Goal: Navigation & Orientation: Find specific page/section

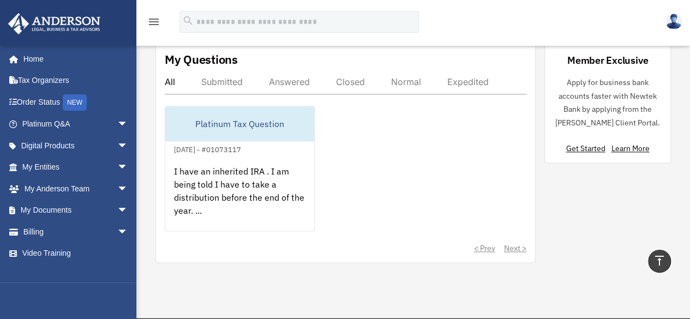
scroll to position [628, 0]
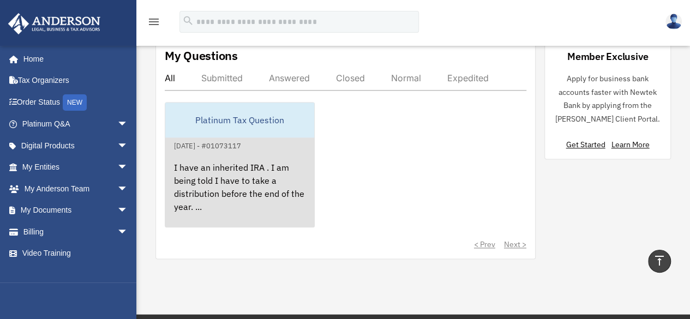
click at [222, 139] on div "[DATE] - #01073117" at bounding box center [207, 144] width 85 height 11
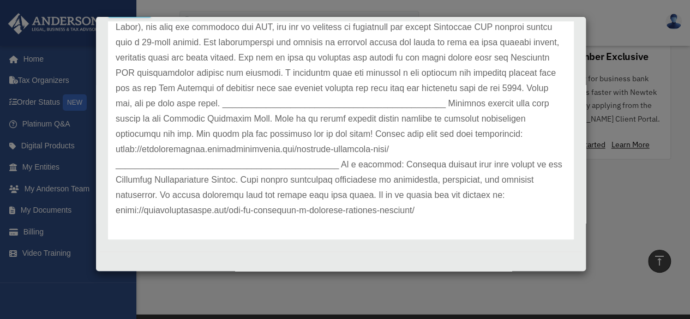
scroll to position [76, 0]
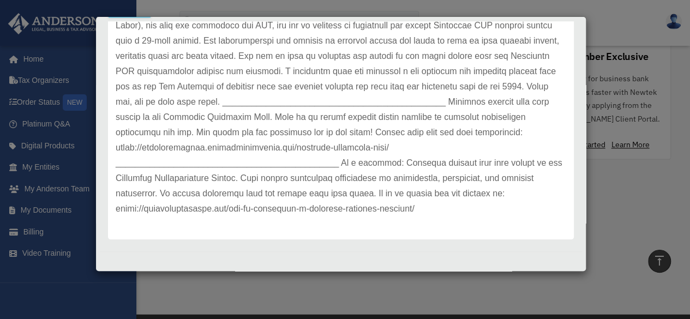
click at [350, 208] on p at bounding box center [341, 110] width 451 height 214
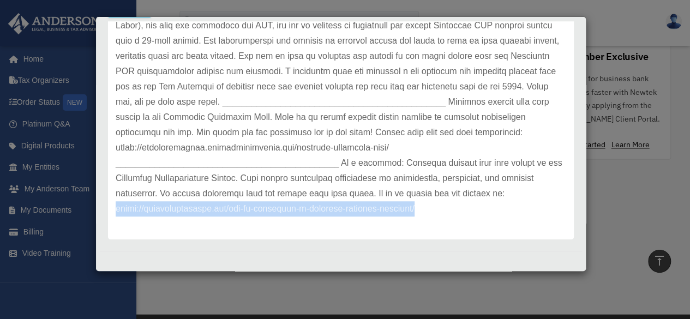
drag, startPoint x: 417, startPoint y: 208, endPoint x: 109, endPoint y: 214, distance: 307.9
click at [109, 214] on div "Update date : 08-12-2025" at bounding box center [341, 110] width 466 height 260
copy p "https://andersonadvisors.com/how-to-structure-a-business-workshop-training/"
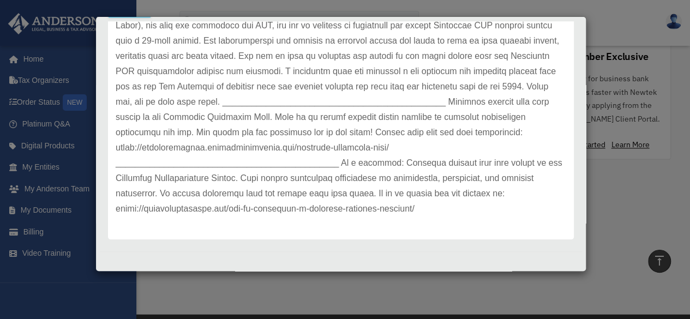
click at [642, 13] on div "Case Detail × Platinum Tax Question Case Number 01073117 Created Date August 11…" at bounding box center [345, 159] width 690 height 319
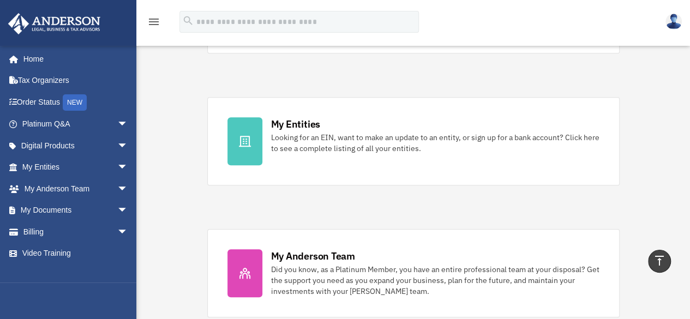
scroll to position [228, 0]
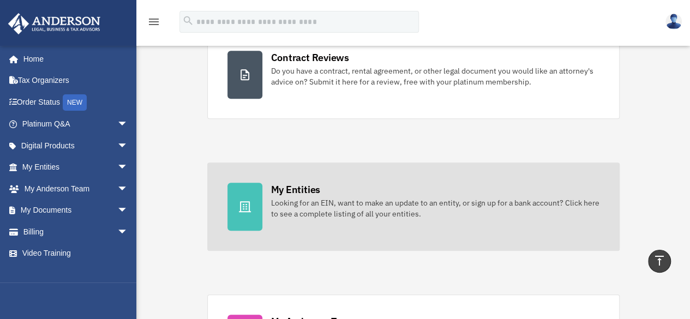
click at [246, 200] on icon at bounding box center [245, 206] width 13 height 13
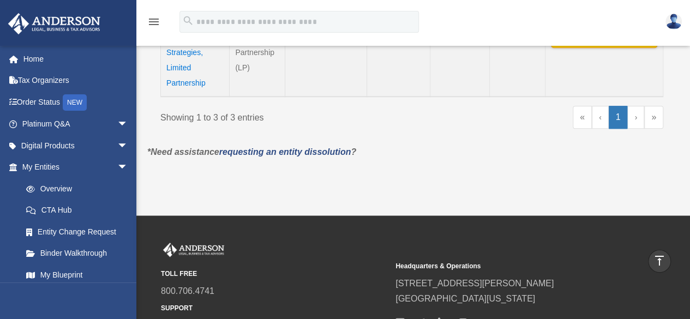
scroll to position [287, 0]
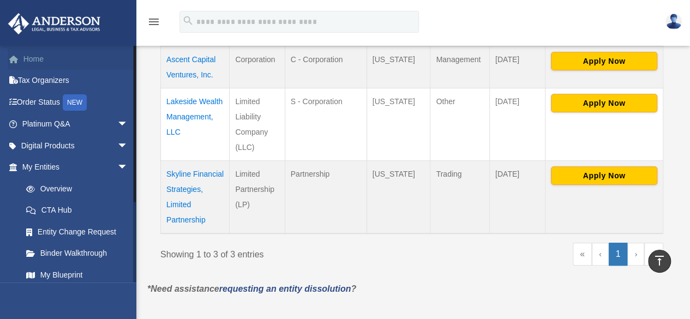
click at [37, 57] on link "Home" at bounding box center [76, 59] width 137 height 22
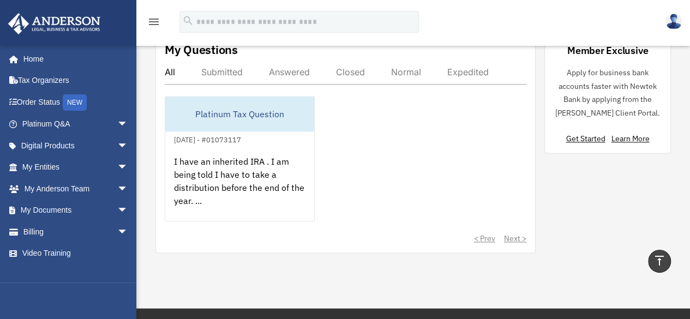
scroll to position [638, 0]
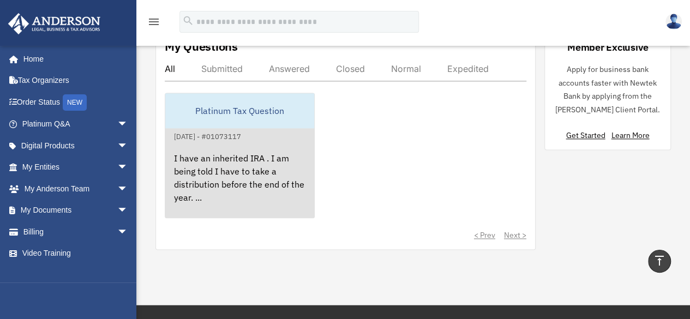
click at [251, 102] on div "Platinum Tax Question" at bounding box center [239, 110] width 149 height 35
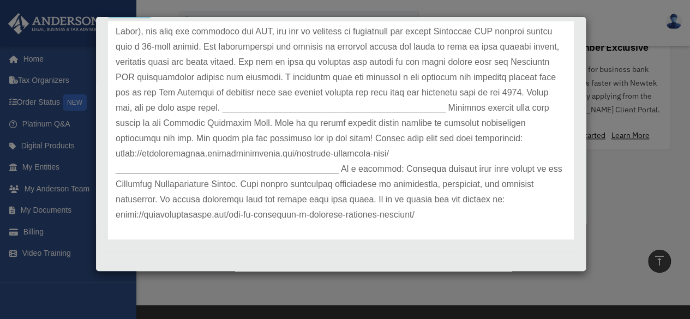
scroll to position [71, 0]
click at [684, 97] on div "Case Detail × Platinum Tax Question Case Number 01073117 Created Date August 11…" at bounding box center [345, 159] width 690 height 319
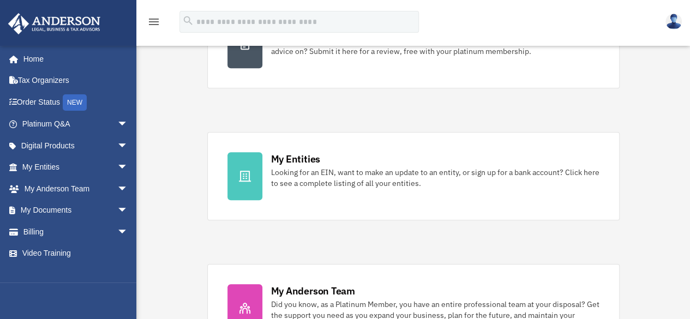
scroll to position [291, 0]
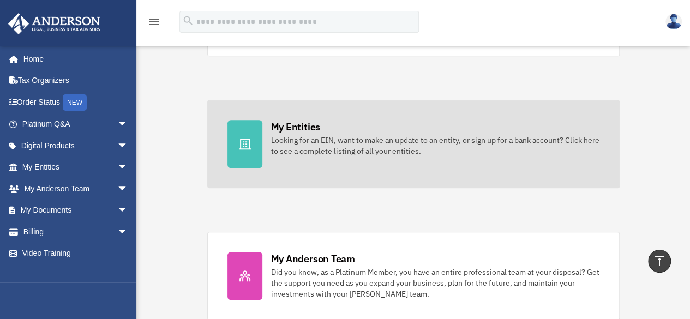
click at [233, 139] on div at bounding box center [245, 144] width 35 height 48
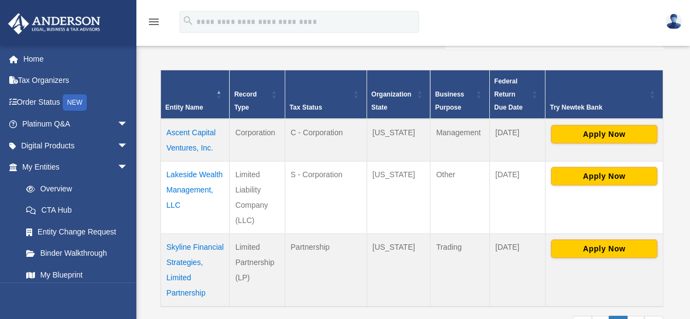
scroll to position [217, 0]
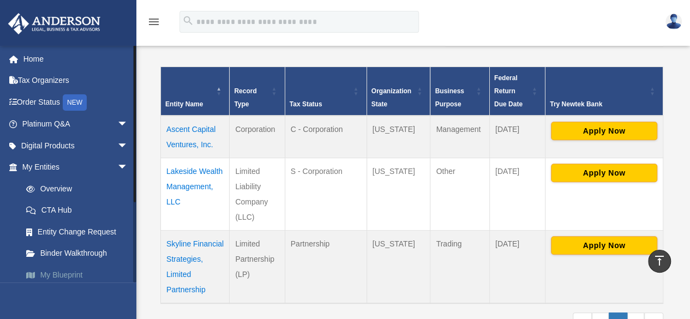
click at [70, 271] on link "My Blueprint" at bounding box center [79, 275] width 129 height 22
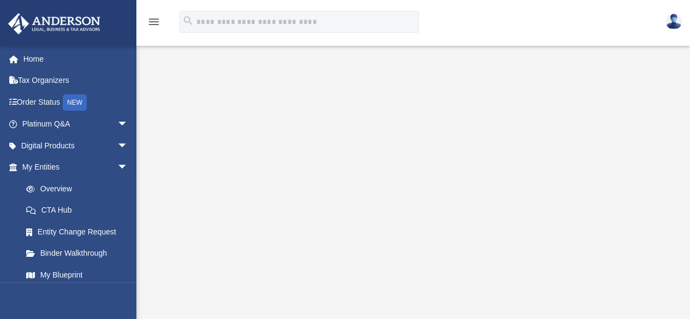
scroll to position [159, 0]
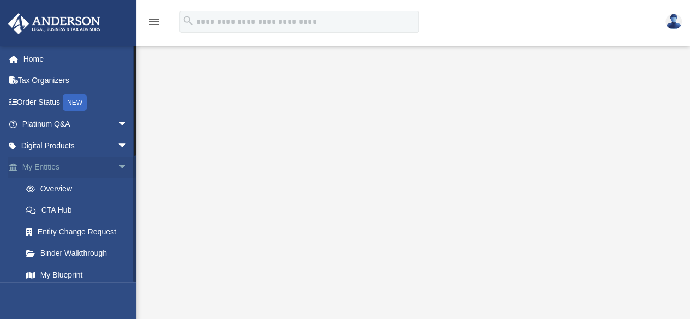
click at [53, 167] on link "My Entities arrow_drop_down" at bounding box center [76, 168] width 137 height 22
click at [50, 188] on link "Overview" at bounding box center [79, 189] width 129 height 22
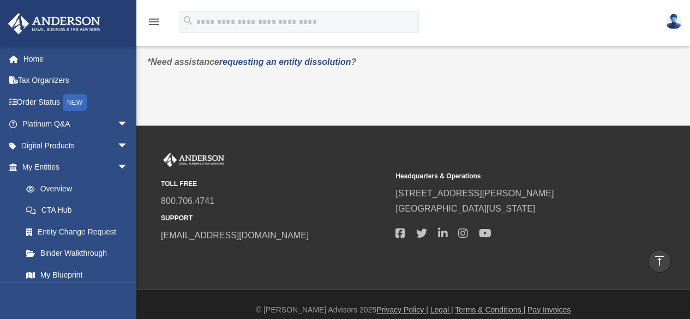
scroll to position [246, 0]
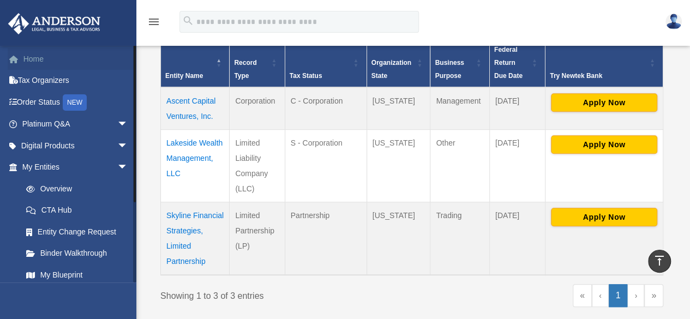
click at [33, 61] on link "Home" at bounding box center [76, 59] width 137 height 22
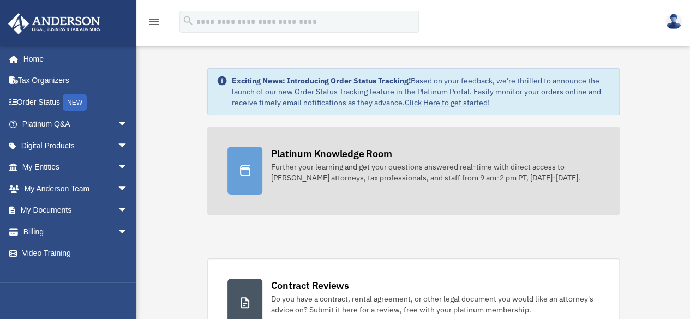
click at [297, 160] on div "Platinum Knowledge Room Further your learning and get your questions answered r…" at bounding box center [435, 165] width 329 height 37
click at [297, 170] on div "Further your learning and get your questions answered real-time with direct acc…" at bounding box center [435, 173] width 329 height 22
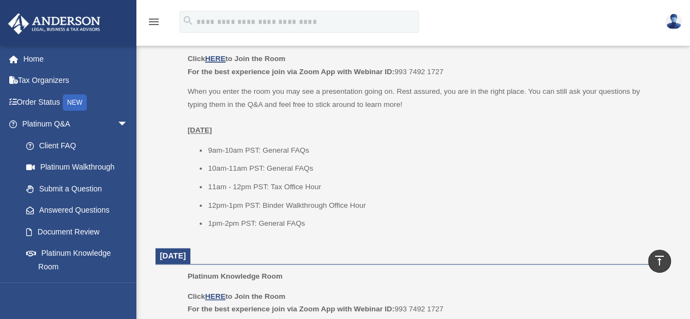
scroll to position [481, 0]
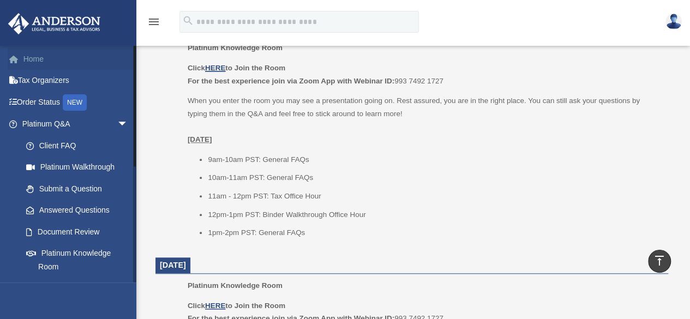
click at [33, 61] on link "Home" at bounding box center [76, 59] width 137 height 22
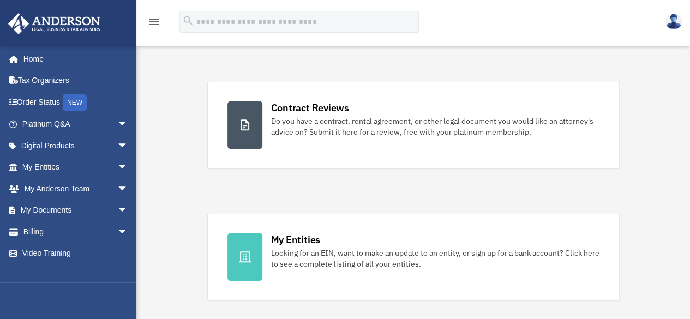
scroll to position [182, 0]
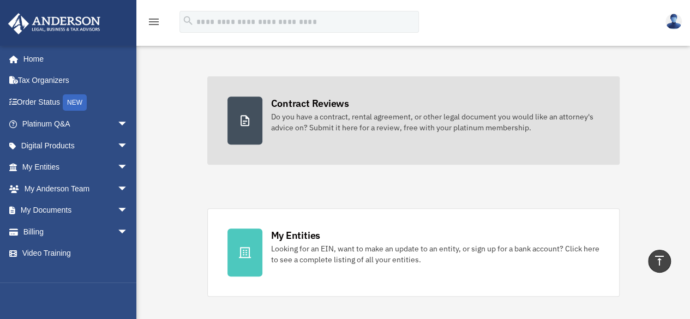
click at [307, 120] on div "Do you have a contract, rental agreement, or other legal document you would lik…" at bounding box center [435, 122] width 329 height 22
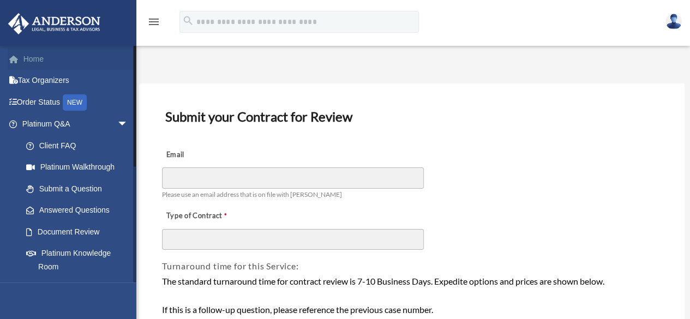
click at [32, 59] on link "Home" at bounding box center [76, 59] width 137 height 22
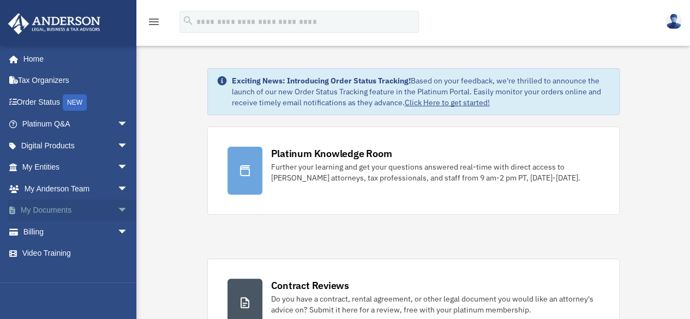
click at [117, 211] on span "arrow_drop_down" at bounding box center [128, 211] width 22 height 22
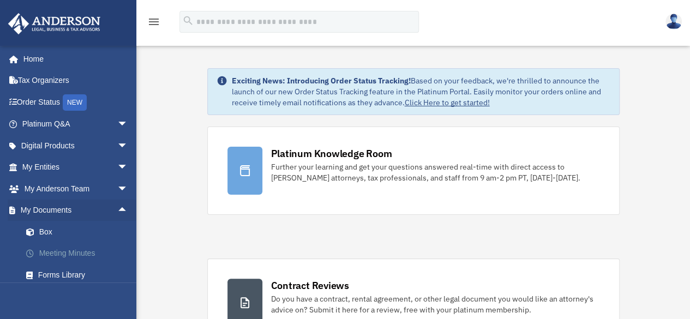
click at [69, 253] on link "Meeting Minutes" at bounding box center [79, 254] width 129 height 22
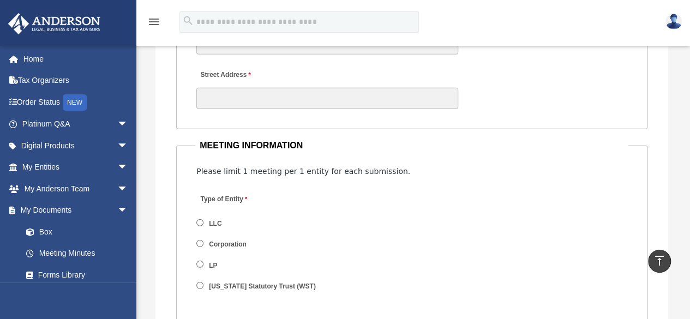
scroll to position [1424, 0]
